Goal: Transaction & Acquisition: Obtain resource

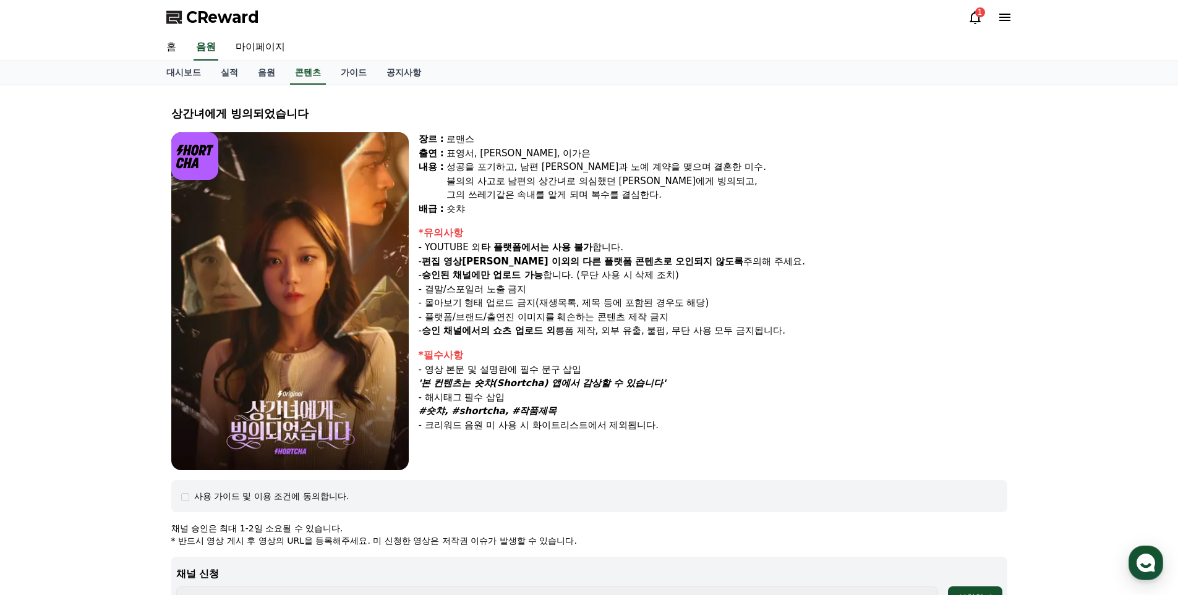
select select
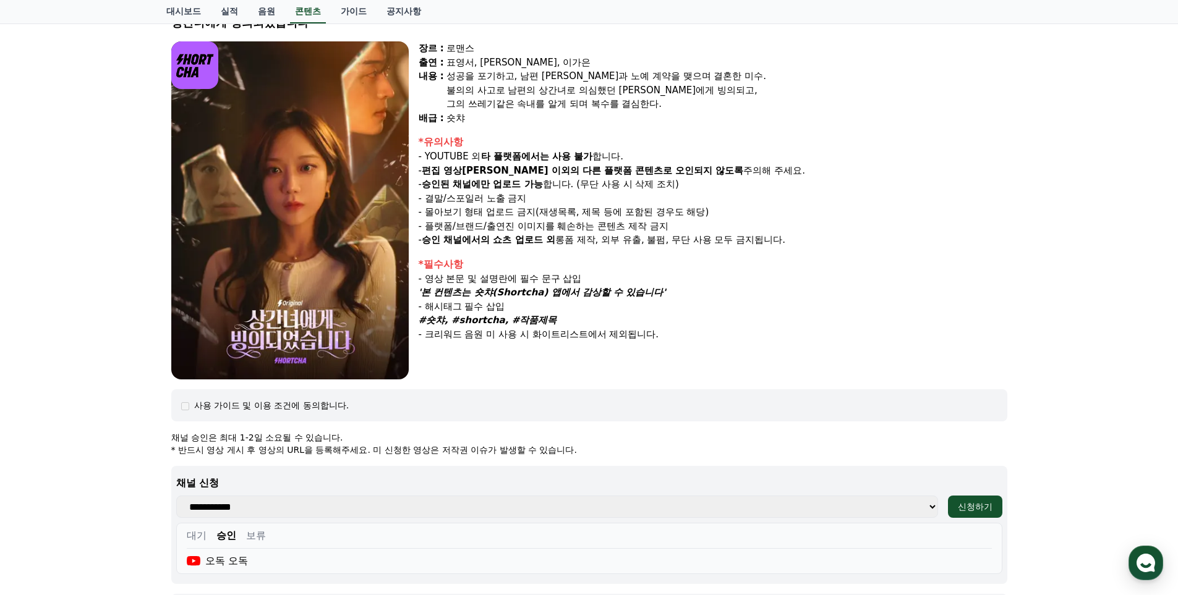
click at [1144, 274] on div "상간녀에게 빙의되었습니다 장르 : 로맨스 출연 : 표영서, [PERSON_NAME], [PERSON_NAME]은 [PERSON_NAME] : …" at bounding box center [589, 397] width 1178 height 807
drag, startPoint x: 546, startPoint y: 319, endPoint x: 421, endPoint y: 316, distance: 125.5
click at [421, 316] on strong "#숏챠, #shortcha, #작품제목" at bounding box center [487, 320] width 138 height 11
copy strong "#숏챠, #shortcha, #작품제목"
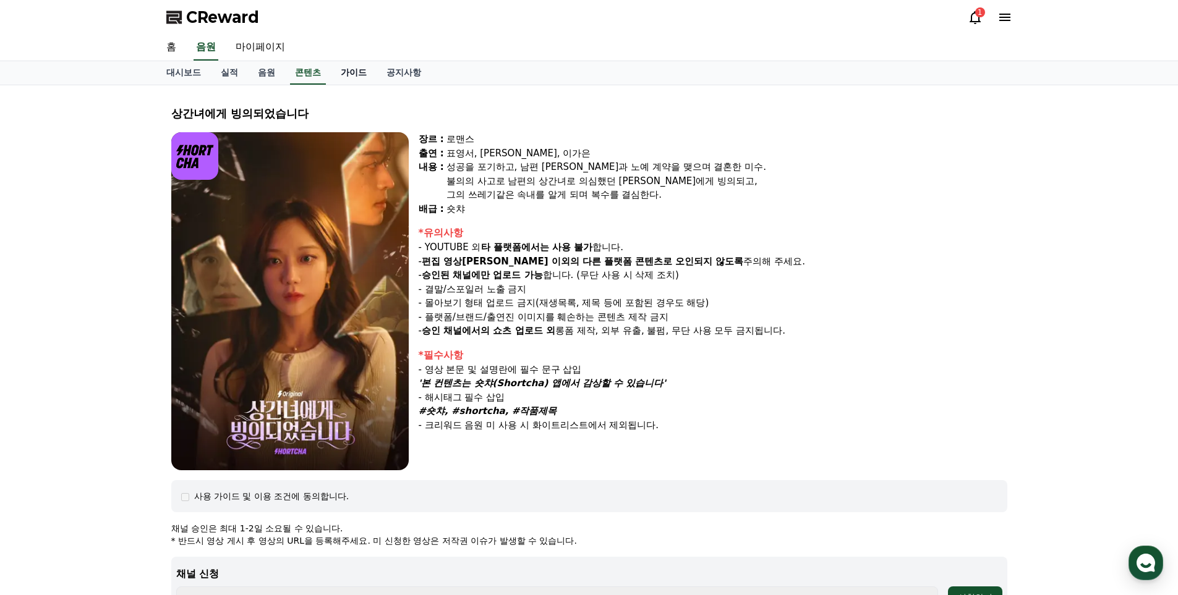
click at [345, 68] on link "가이드" at bounding box center [354, 72] width 46 height 23
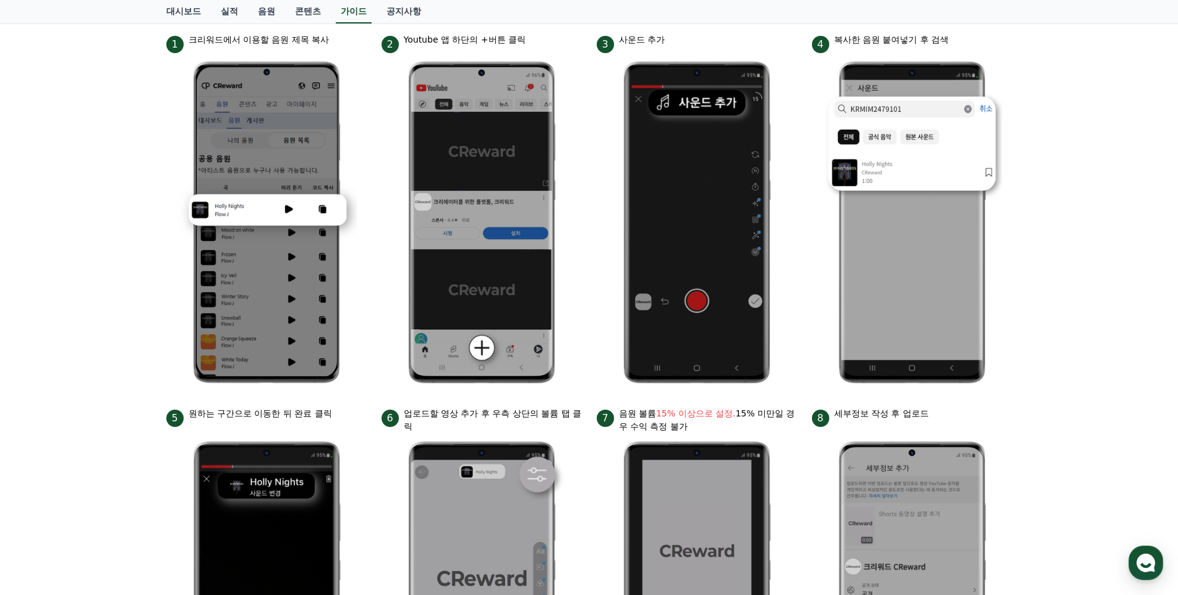
scroll to position [185, 0]
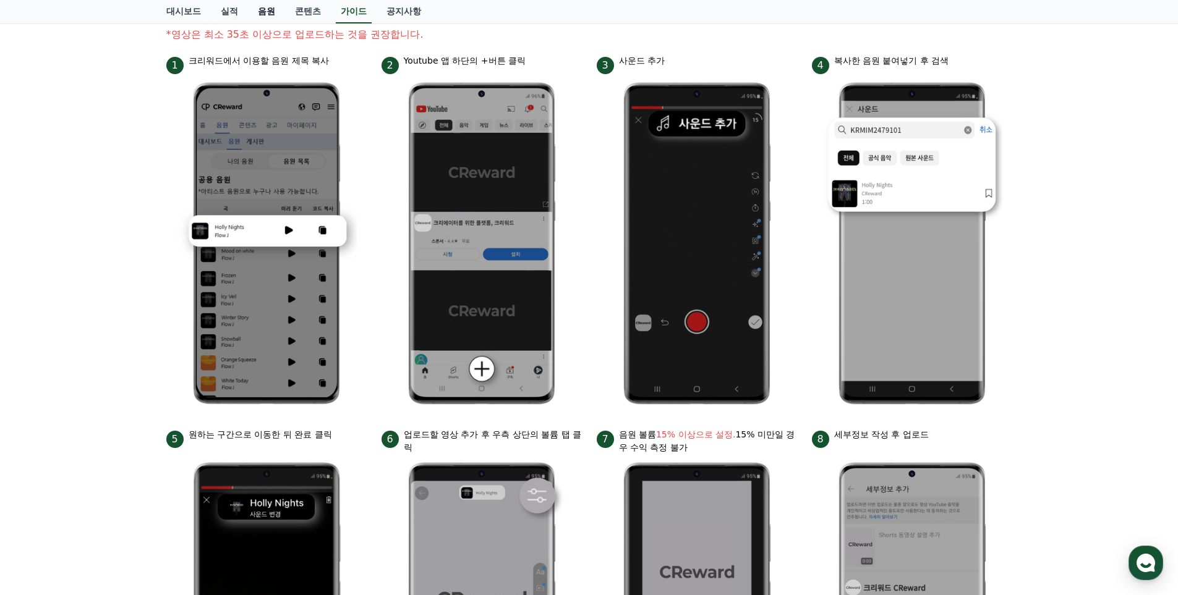
click at [266, 9] on link "음원" at bounding box center [266, 11] width 37 height 23
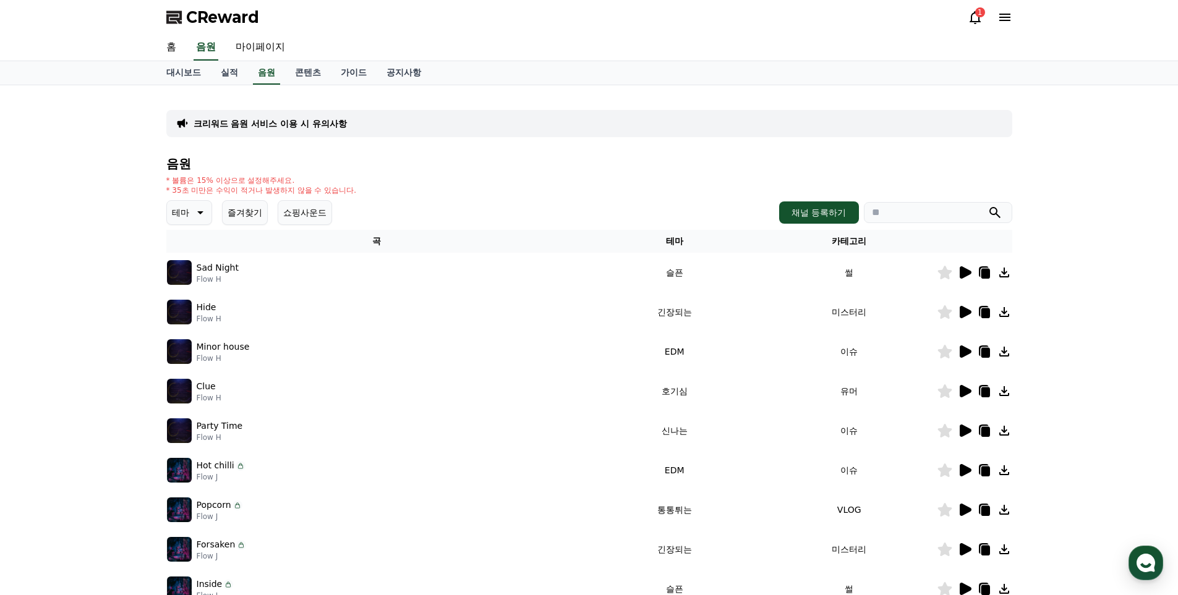
click at [963, 277] on icon at bounding box center [965, 272] width 12 height 12
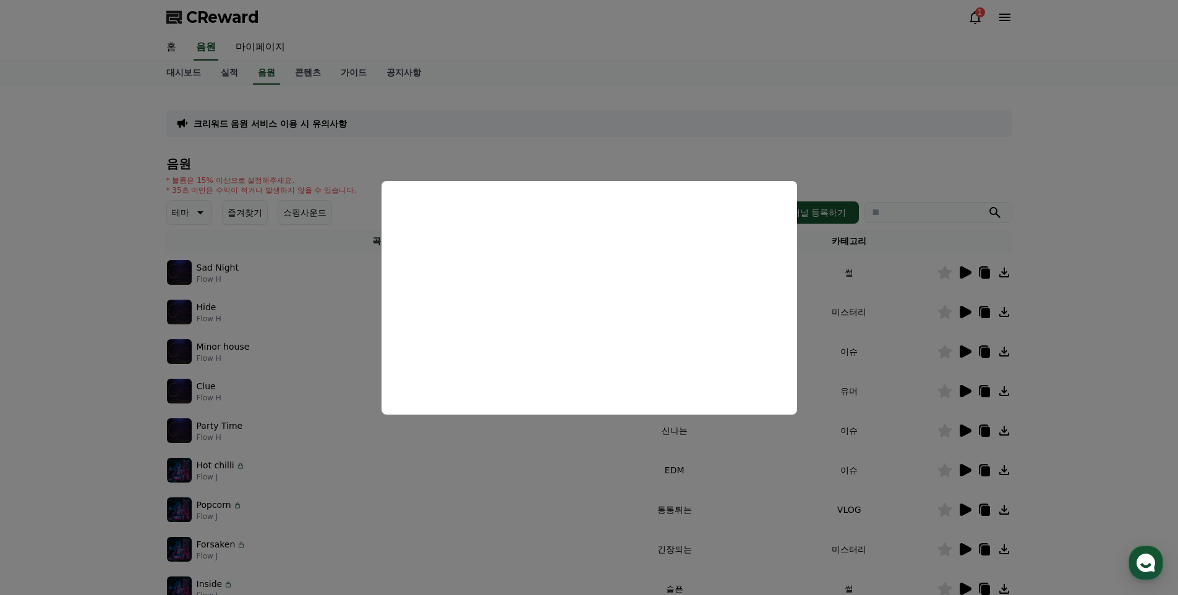
click at [925, 167] on button "close modal" at bounding box center [589, 297] width 1178 height 595
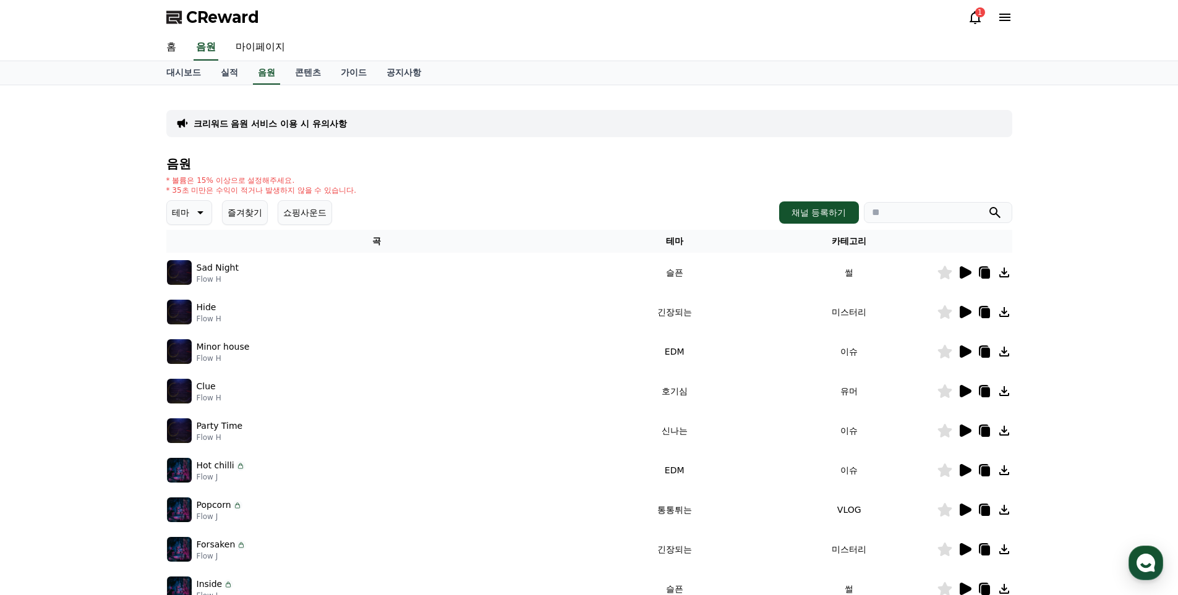
click at [982, 275] on icon at bounding box center [984, 274] width 9 height 10
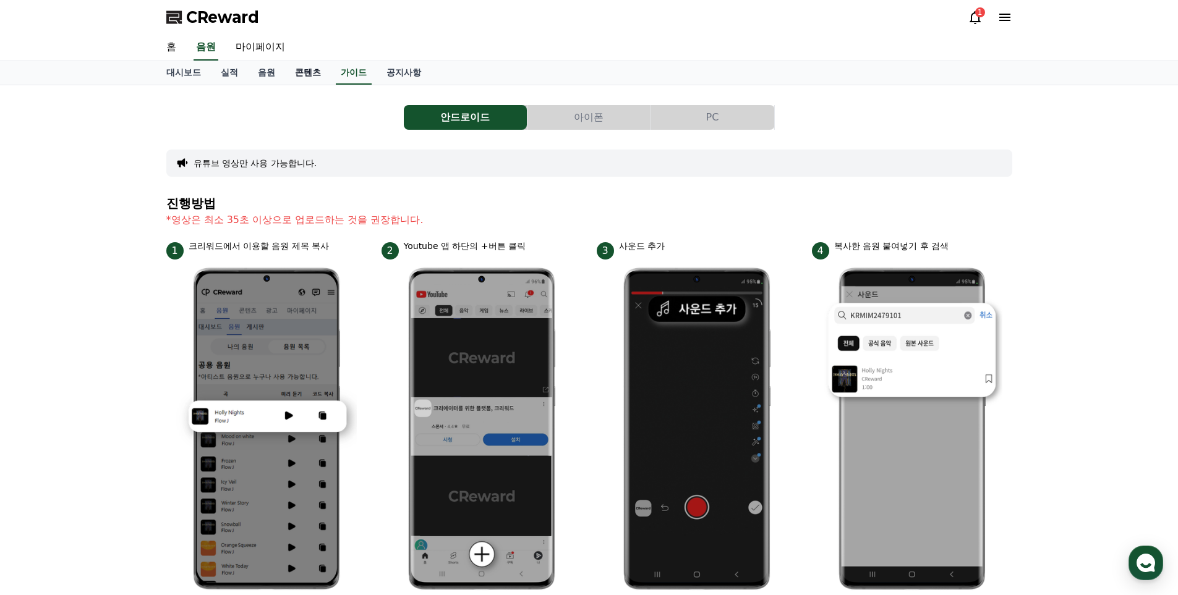
click at [306, 75] on link "콘텐츠" at bounding box center [308, 72] width 46 height 23
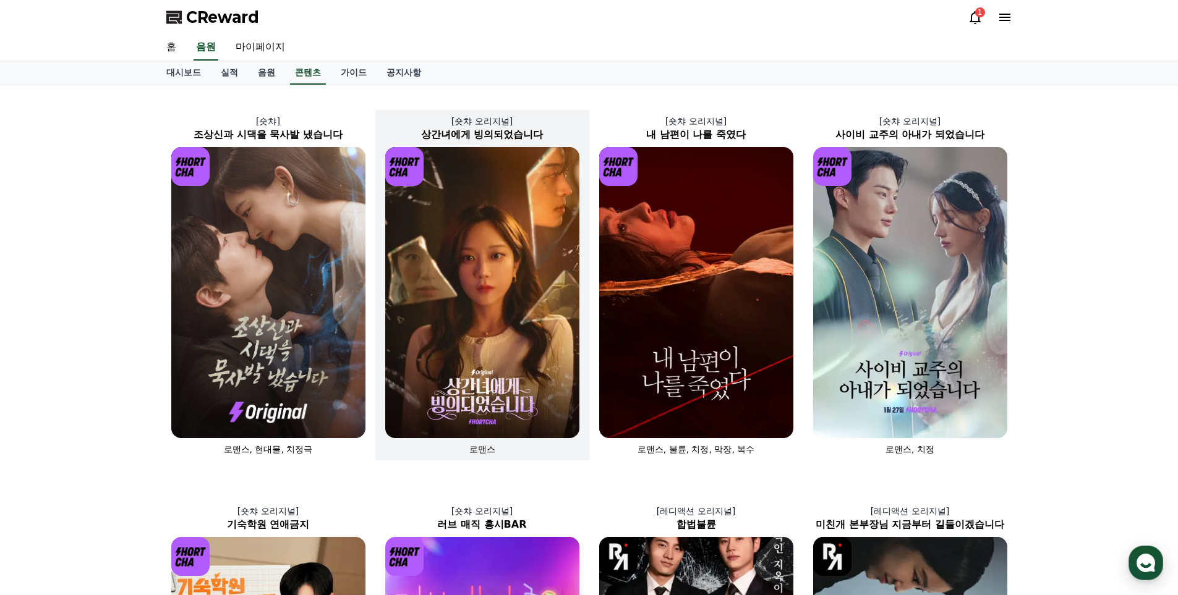
click at [491, 291] on img at bounding box center [482, 292] width 194 height 291
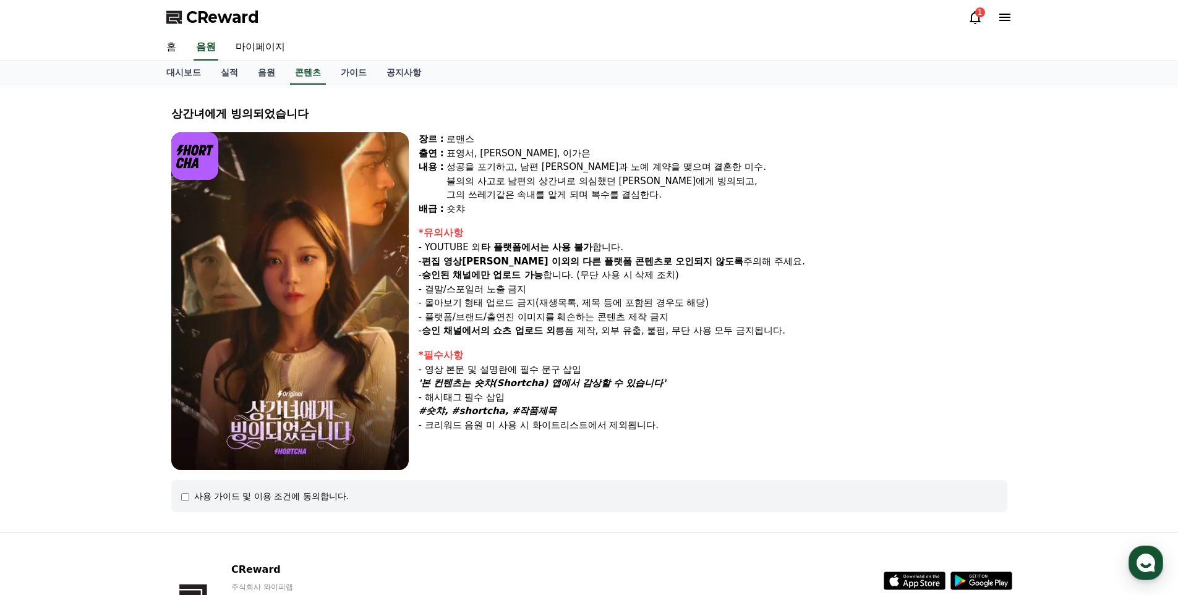
select select
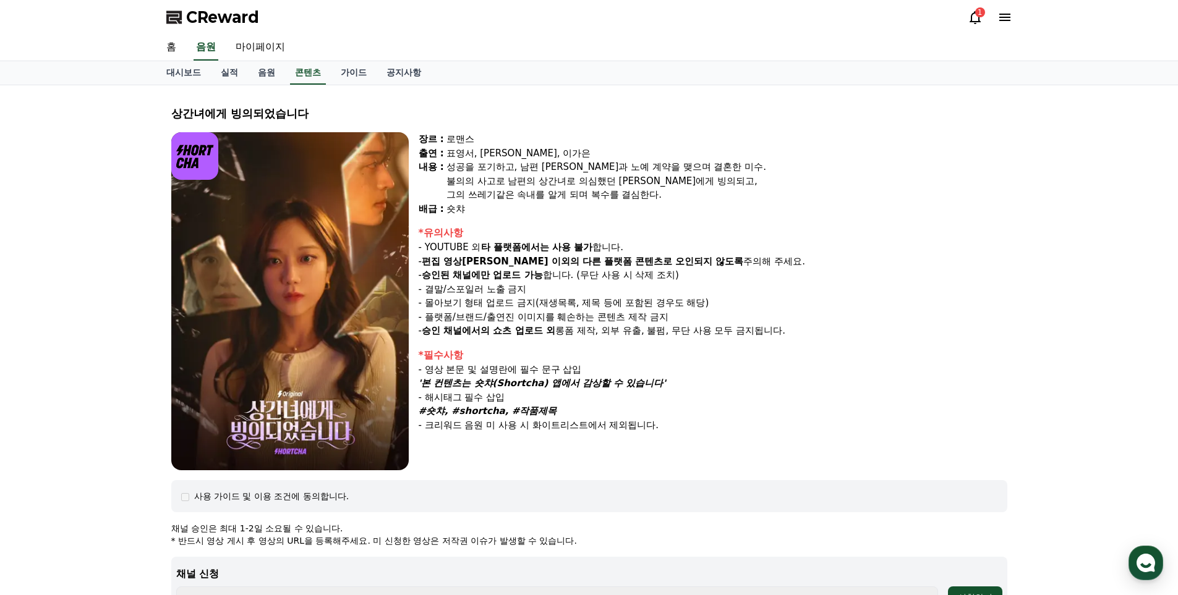
drag, startPoint x: 547, startPoint y: 410, endPoint x: 424, endPoint y: 413, distance: 123.0
click at [424, 413] on div "#숏챠, #shortcha, #작품제목" at bounding box center [712, 411] width 588 height 14
copy strong "#숏챠, #shortcha, #작품제목"
click at [263, 79] on link "음원" at bounding box center [266, 72] width 37 height 23
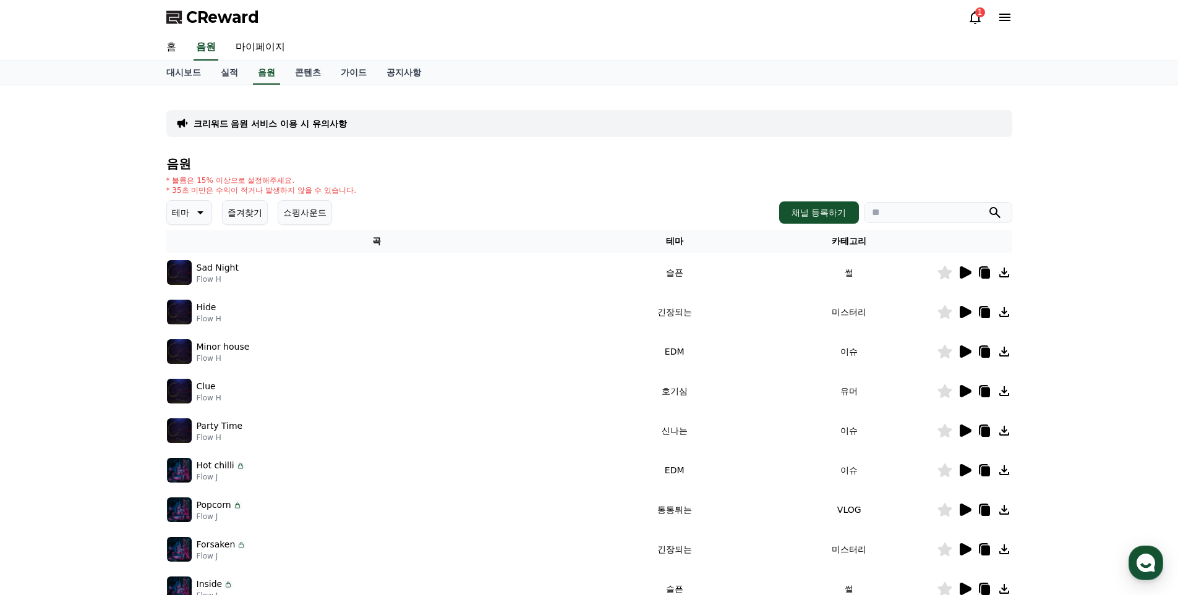
click at [982, 274] on icon at bounding box center [984, 274] width 9 height 10
click at [350, 72] on link "가이드" at bounding box center [354, 72] width 46 height 23
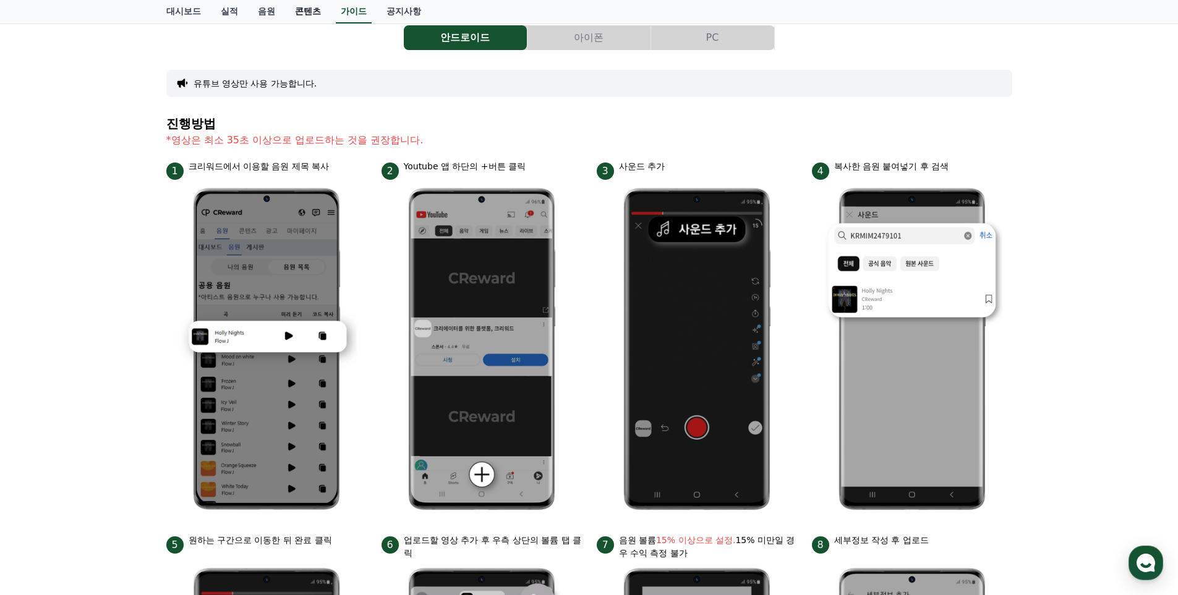
scroll to position [62, 0]
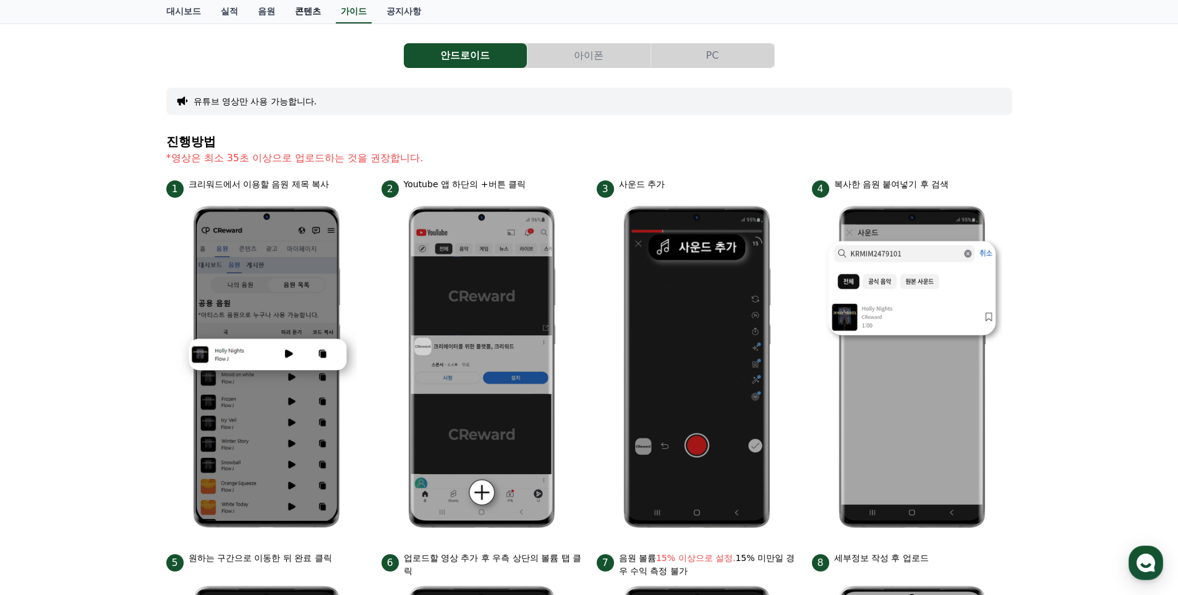
click at [305, 5] on link "콘텐츠" at bounding box center [308, 11] width 46 height 23
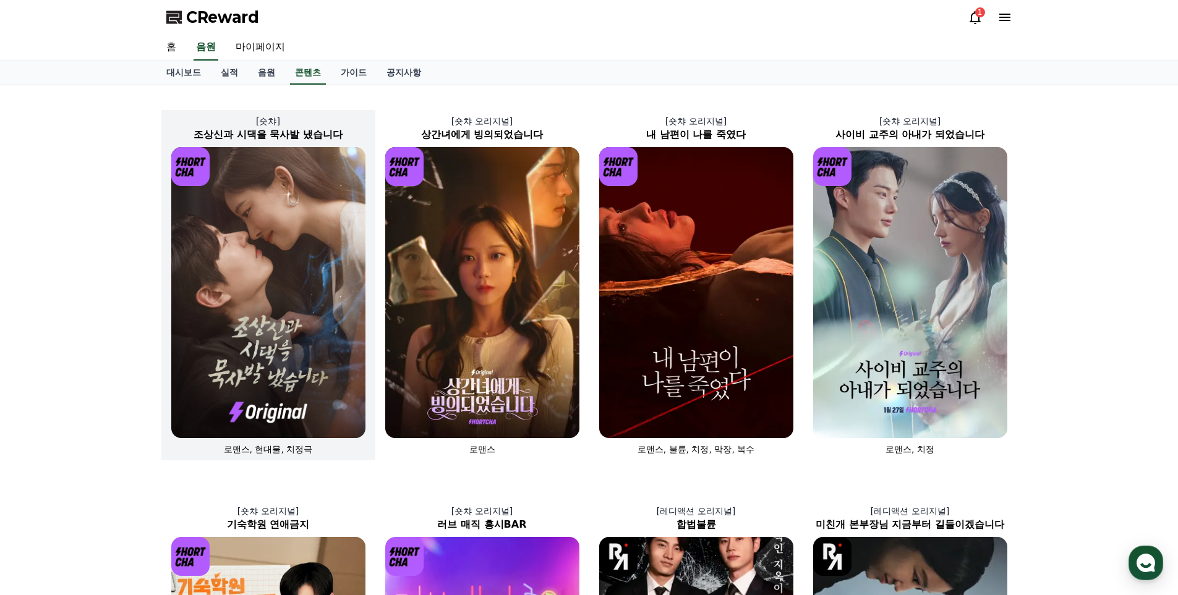
click at [297, 299] on img at bounding box center [268, 292] width 194 height 291
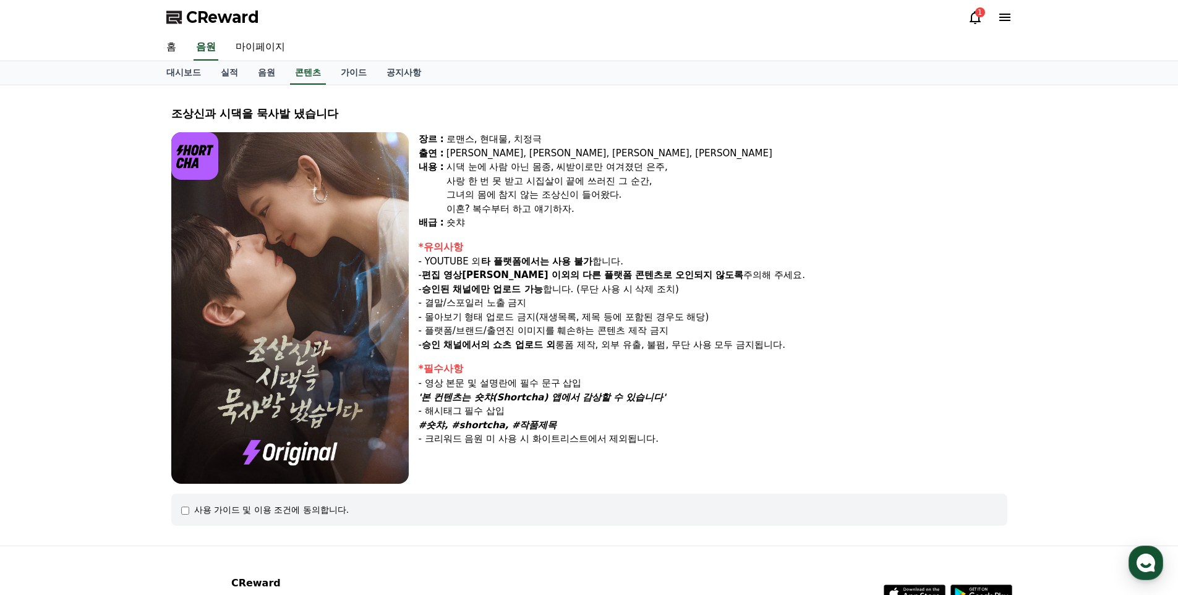
select select
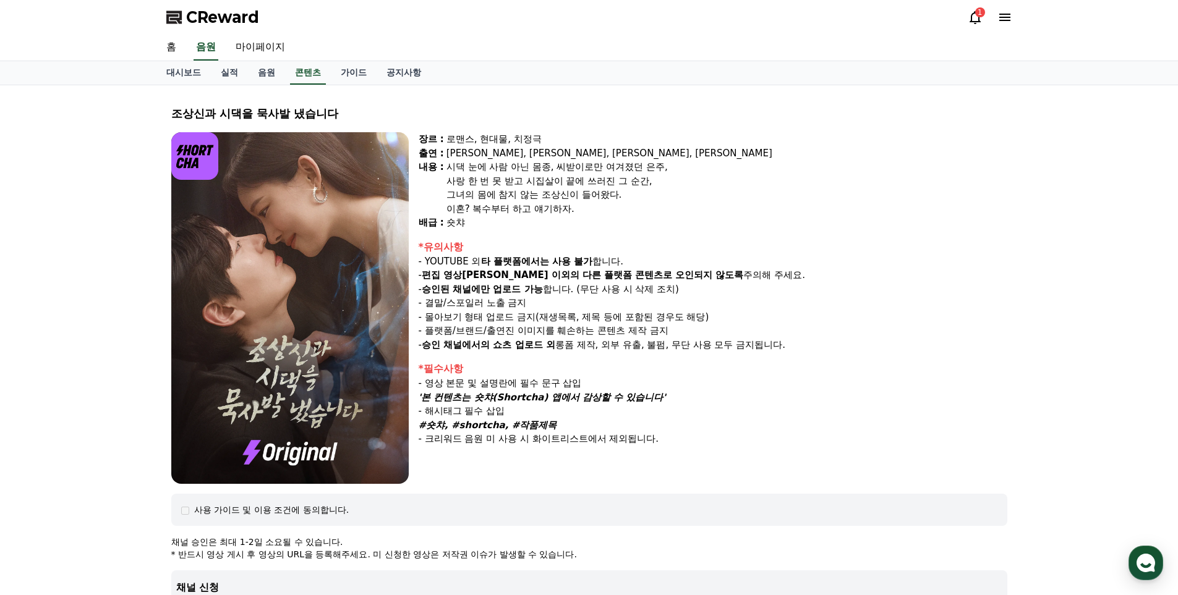
drag, startPoint x: 204, startPoint y: 147, endPoint x: 226, endPoint y: 177, distance: 37.1
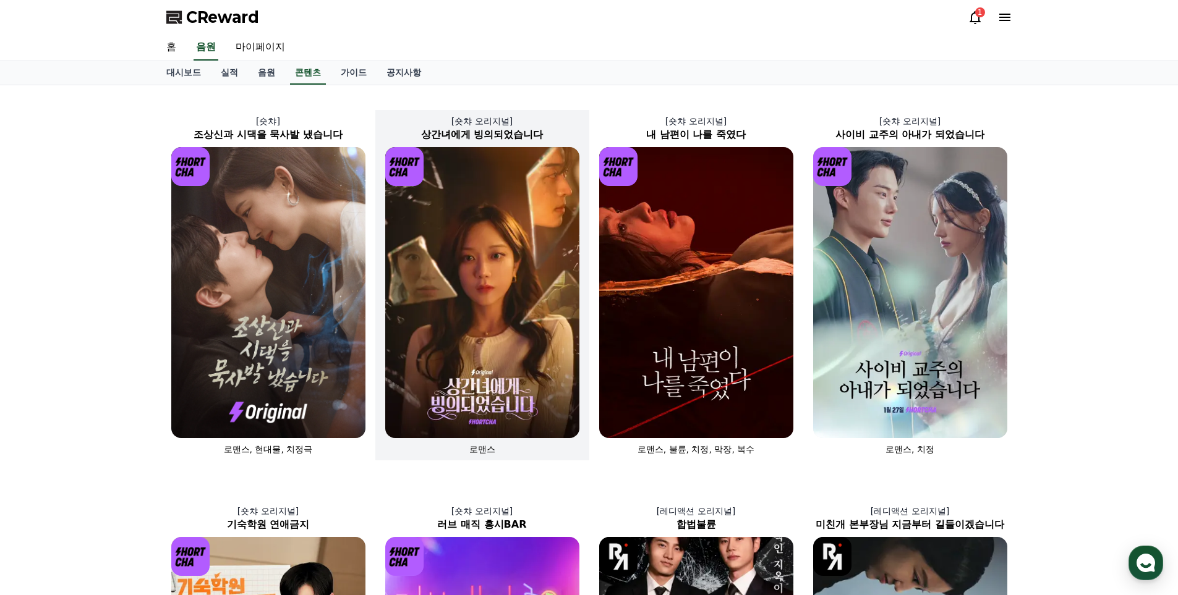
click at [488, 303] on img at bounding box center [482, 292] width 194 height 291
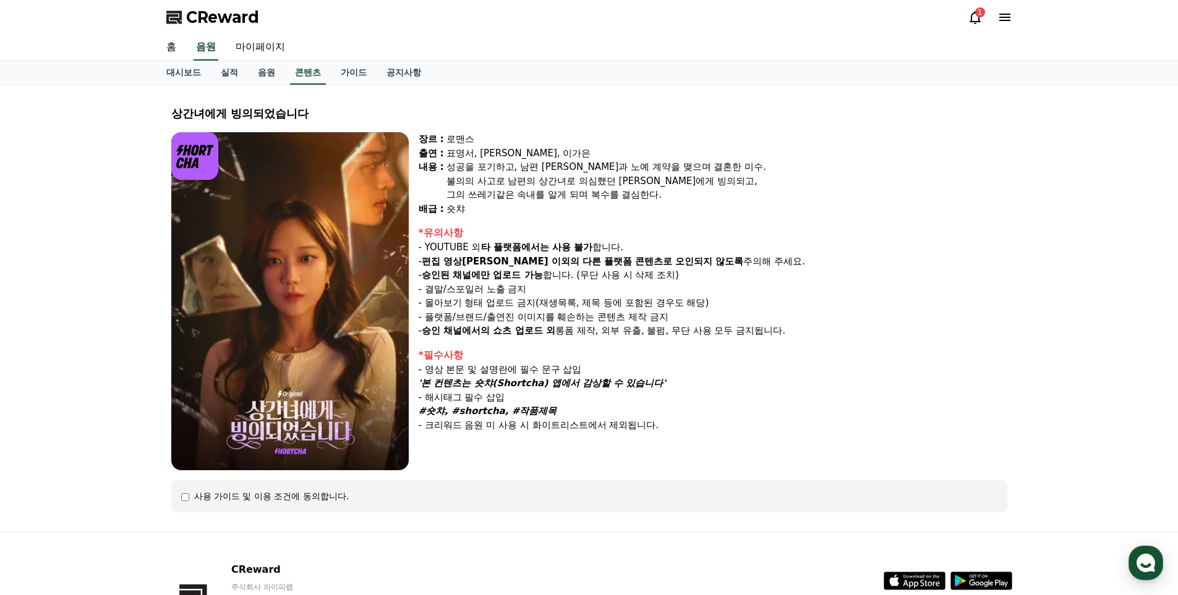
select select
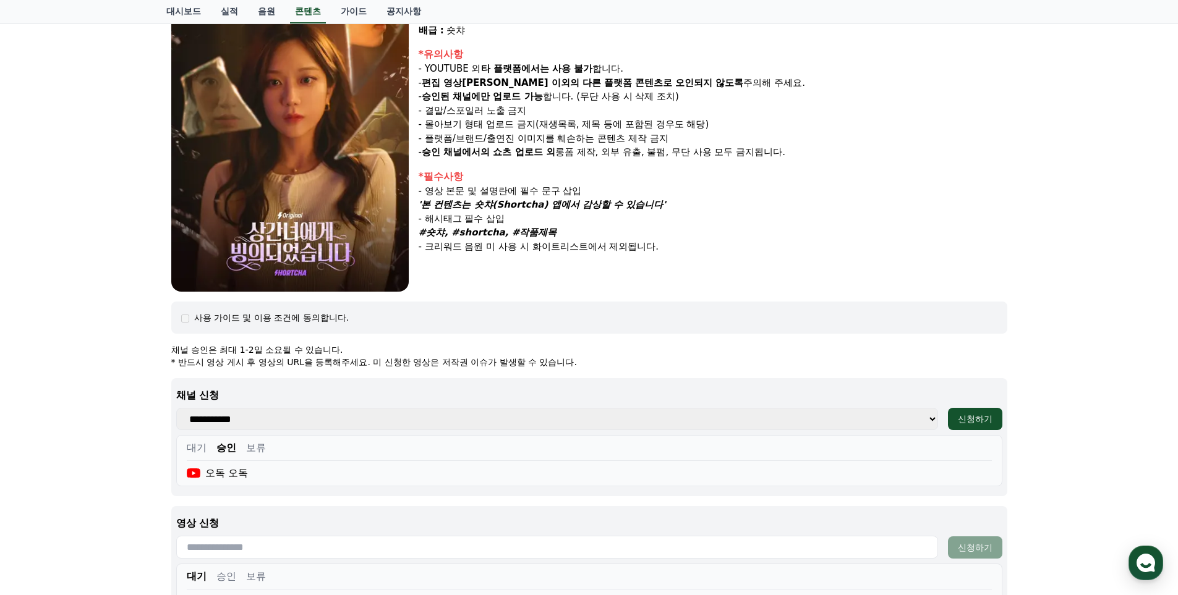
scroll to position [185, 0]
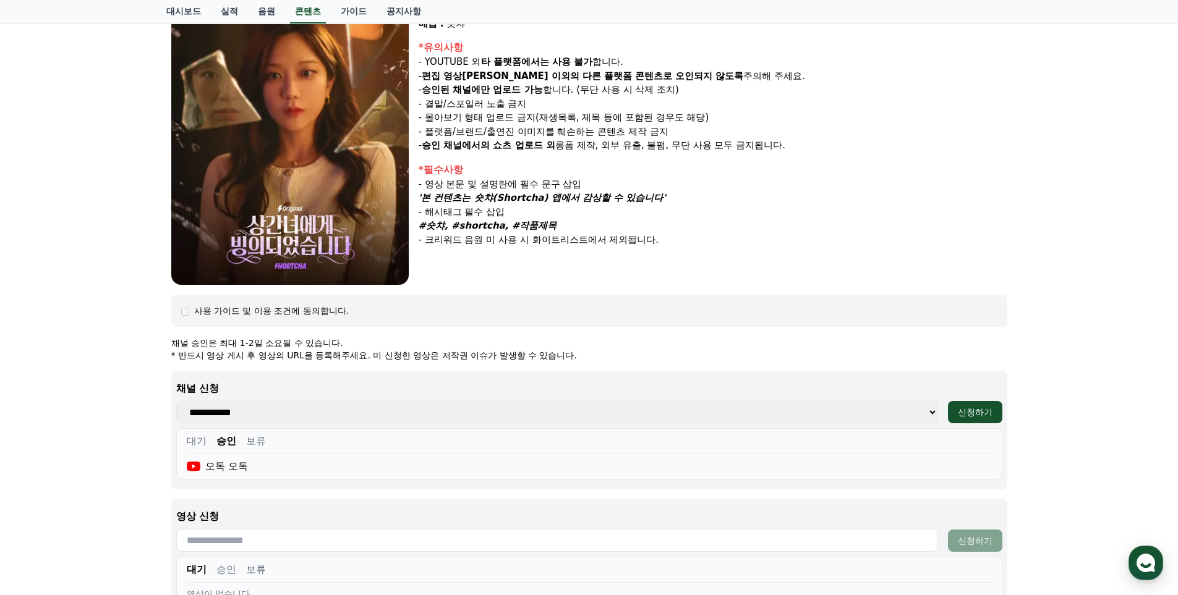
drag, startPoint x: 547, startPoint y: 224, endPoint x: 423, endPoint y: 227, distance: 124.3
click at [423, 227] on div "#숏챠, #shortcha, #작품제목" at bounding box center [712, 226] width 588 height 14
copy strong "#숏챠, #shortcha, #작품제목"
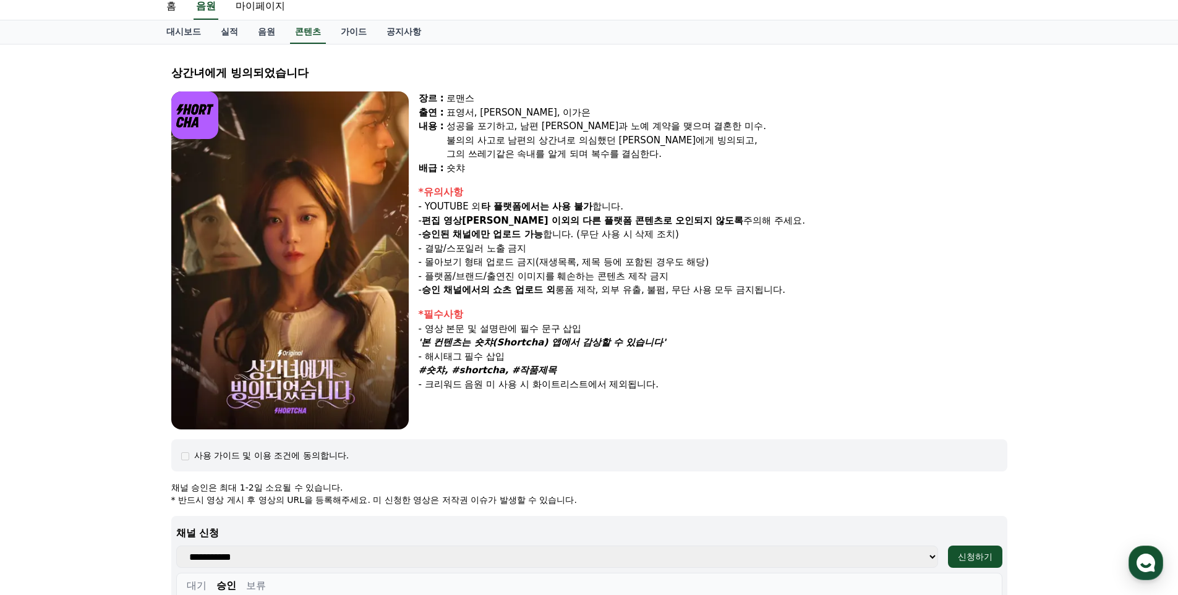
scroll to position [62, 0]
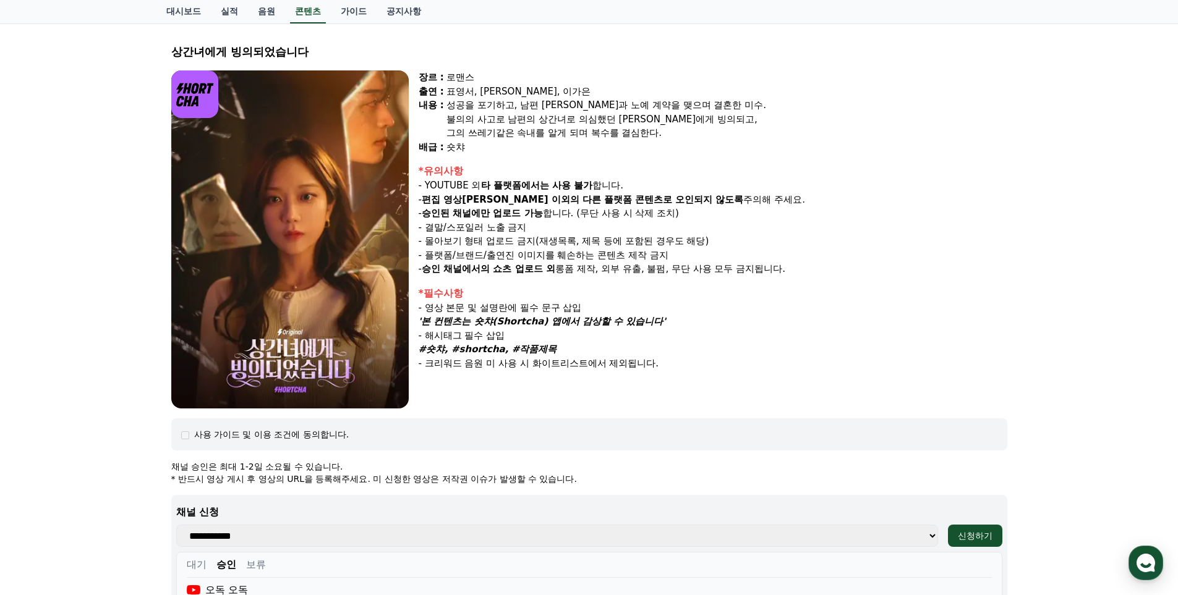
click at [666, 328] on div "'본 컨텐츠는 숏챠(Shortcha) 앱에서 감상할 수 있습니다'" at bounding box center [712, 322] width 588 height 14
drag, startPoint x: 665, startPoint y: 322, endPoint x: 426, endPoint y: 326, distance: 239.3
click at [426, 326] on div "'본 컨텐츠는 숏챠(Shortcha) 앱에서 감상할 수 있습니다'" at bounding box center [712, 322] width 588 height 14
copy strong "'본 컨텐츠는 숏챠(Shortcha) 앱에서 감상할 수 있습니다'"
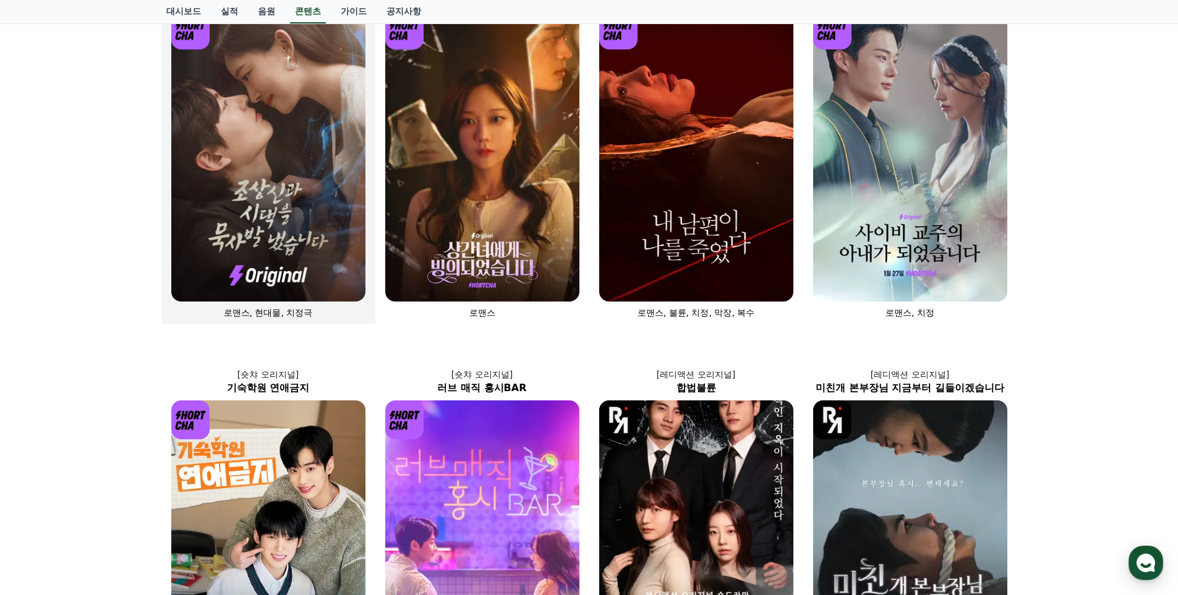
scroll to position [124, 0]
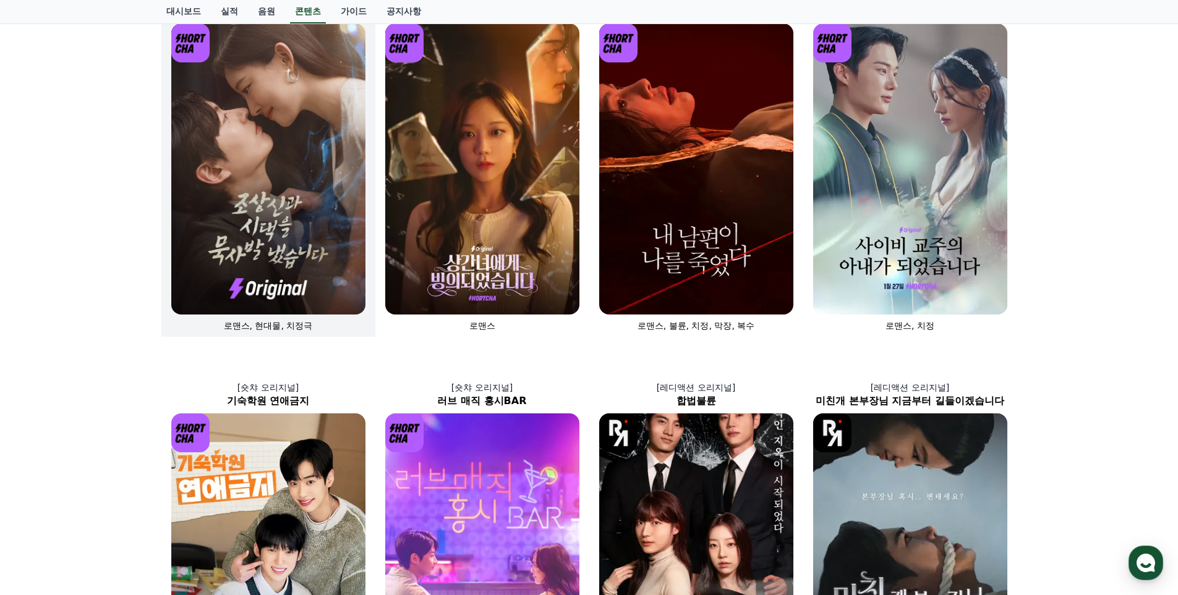
click at [294, 203] on img at bounding box center [268, 168] width 194 height 291
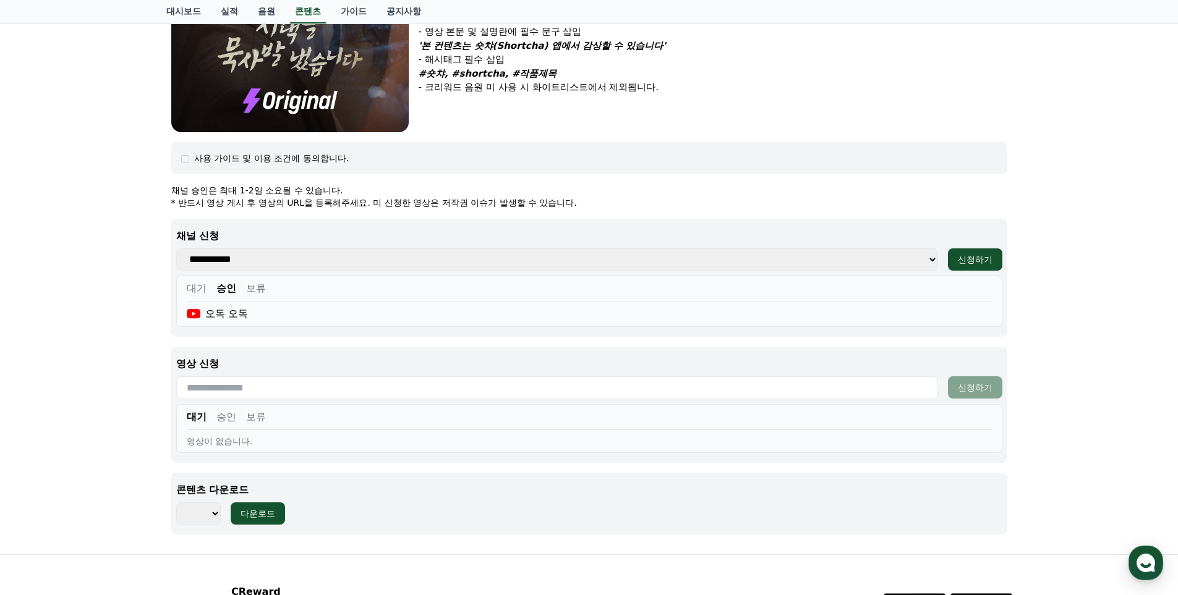
scroll to position [371, 0]
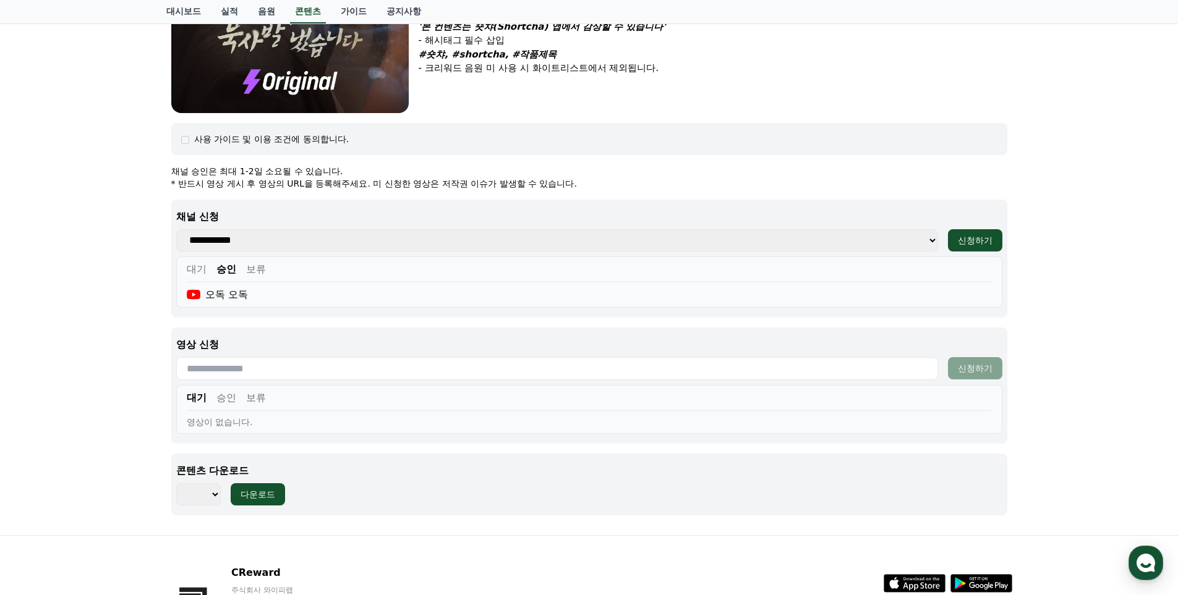
click at [214, 495] on select "*** *** *** *** *** *** *** *** *** *** *** *** *** *** *** *** *** *** *** ***…" at bounding box center [198, 494] width 45 height 22
select select "**********"
click at [176, 483] on select "*** *** *** *** *** *** *** *** *** *** *** *** *** *** *** *** *** *** *** ***…" at bounding box center [198, 494] width 45 height 22
click at [262, 494] on div "다운로드" at bounding box center [257, 494] width 35 height 12
